Goal: Task Accomplishment & Management: Use online tool/utility

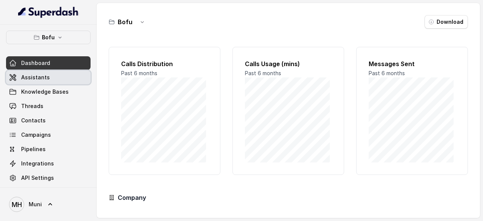
click at [40, 77] on span "Assistants" at bounding box center [35, 78] width 29 height 8
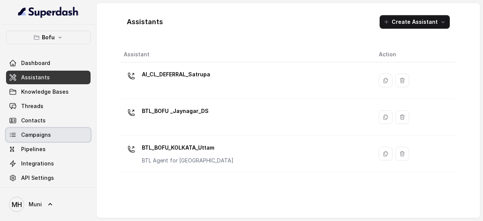
click at [38, 133] on span "Campaigns" at bounding box center [36, 135] width 30 height 8
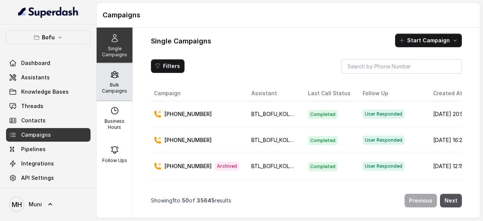
click at [111, 76] on icon at bounding box center [114, 74] width 7 height 6
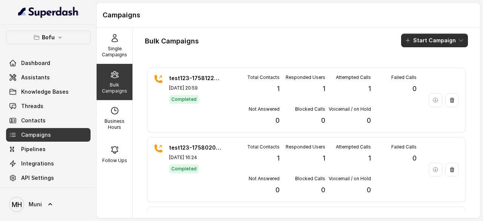
click at [458, 40] on icon "button" at bounding box center [461, 40] width 6 height 6
click at [361, 40] on div "Bulk Campaigns Start Campaign" at bounding box center [306, 41] width 323 height 14
